Goal: Task Accomplishment & Management: Complete application form

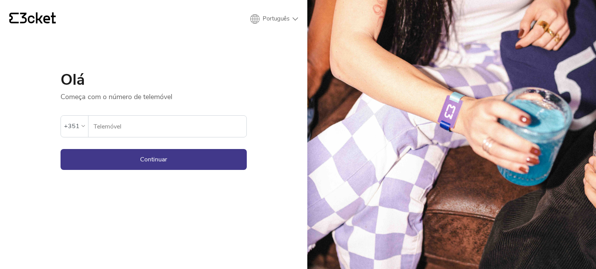
click at [272, 6] on div "{' '} Português English Português Español Olá Começa com o número de telemóvel …" at bounding box center [153, 134] width 307 height 269
drag, startPoint x: 275, startPoint y: 27, endPoint x: 278, endPoint y: 24, distance: 4.1
click at [278, 24] on div "{' '} Português English Português Español Olá Começa com o número de telemóvel …" at bounding box center [153, 134] width 307 height 269
click at [278, 24] on header "{' '} Português English Português Español" at bounding box center [153, 18] width 288 height 13
click at [278, 20] on select "English Português Español" at bounding box center [274, 18] width 48 height 9
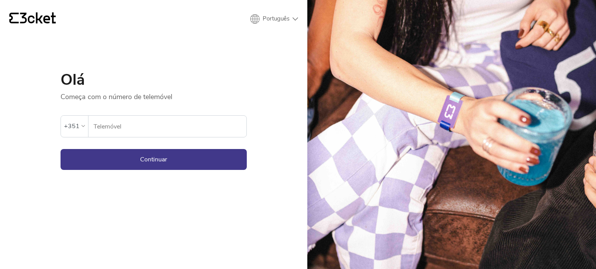
select select "es"
click at [250, 14] on select "English Português Español" at bounding box center [274, 18] width 48 height 9
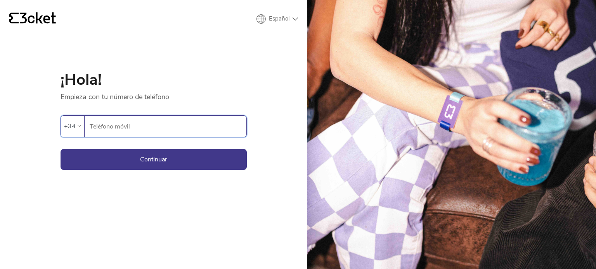
click at [122, 128] on input "Teléfono móvil" at bounding box center [167, 126] width 157 height 21
type input "633972199"
click at [123, 161] on button "Continuar" at bounding box center [153, 159] width 186 height 21
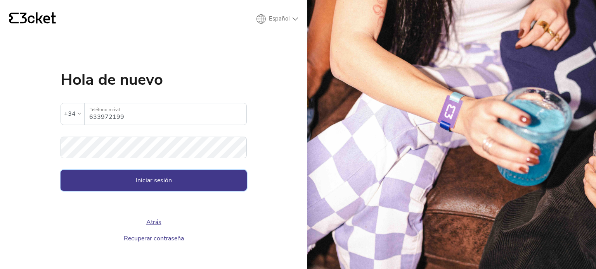
click at [132, 186] on button "Iniciar sesión" at bounding box center [153, 180] width 186 height 21
